Goal: Browse casually

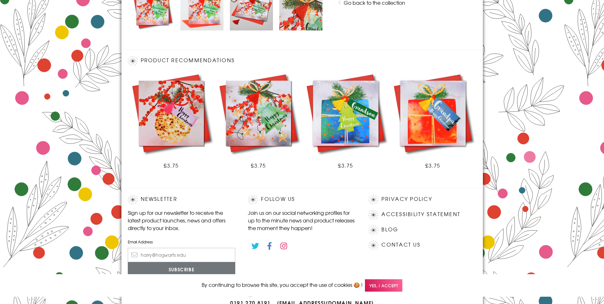
scroll to position [350, 0]
